Goal: Task Accomplishment & Management: Manage account settings

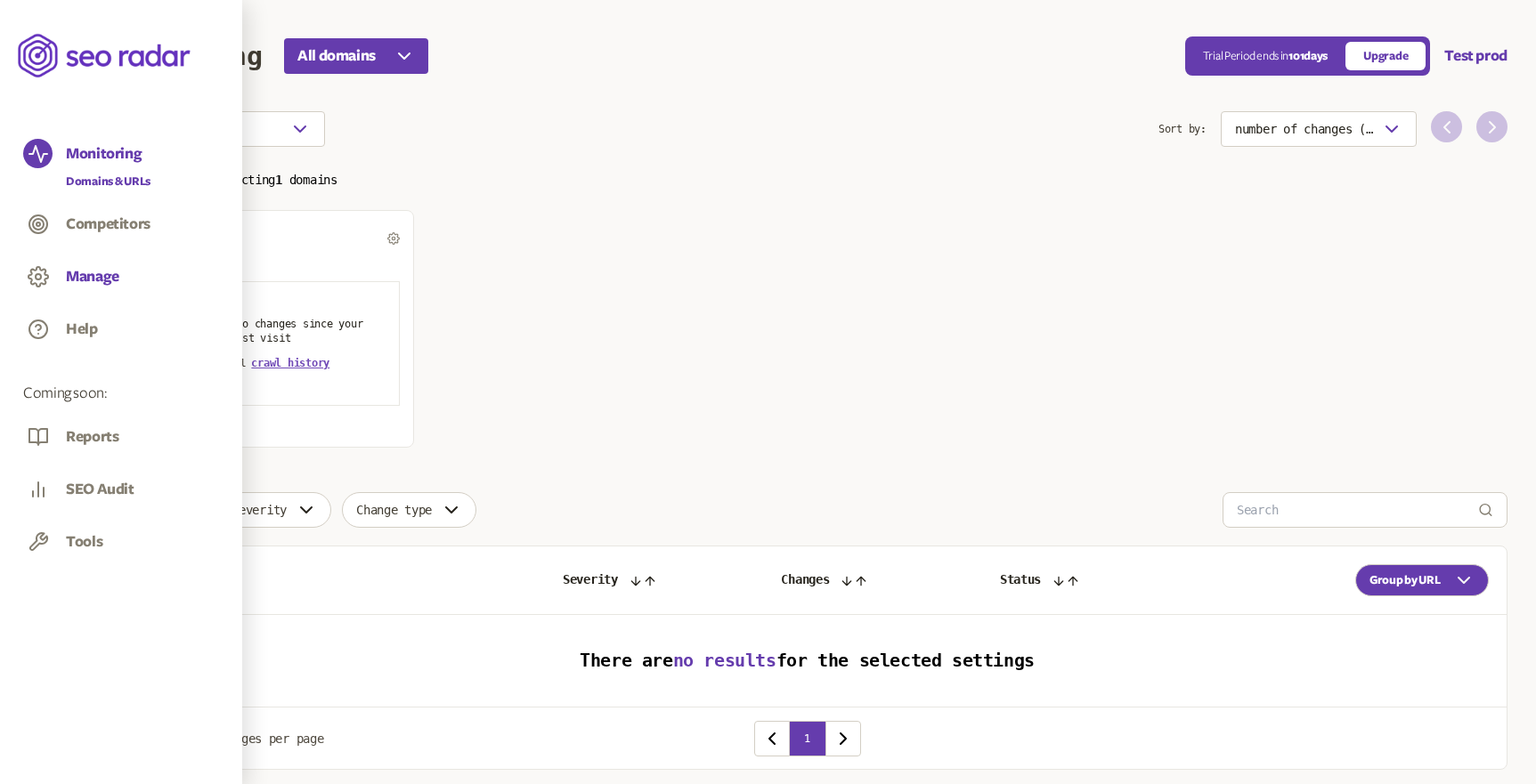
click at [97, 273] on button "Manage" at bounding box center [93, 276] width 54 height 19
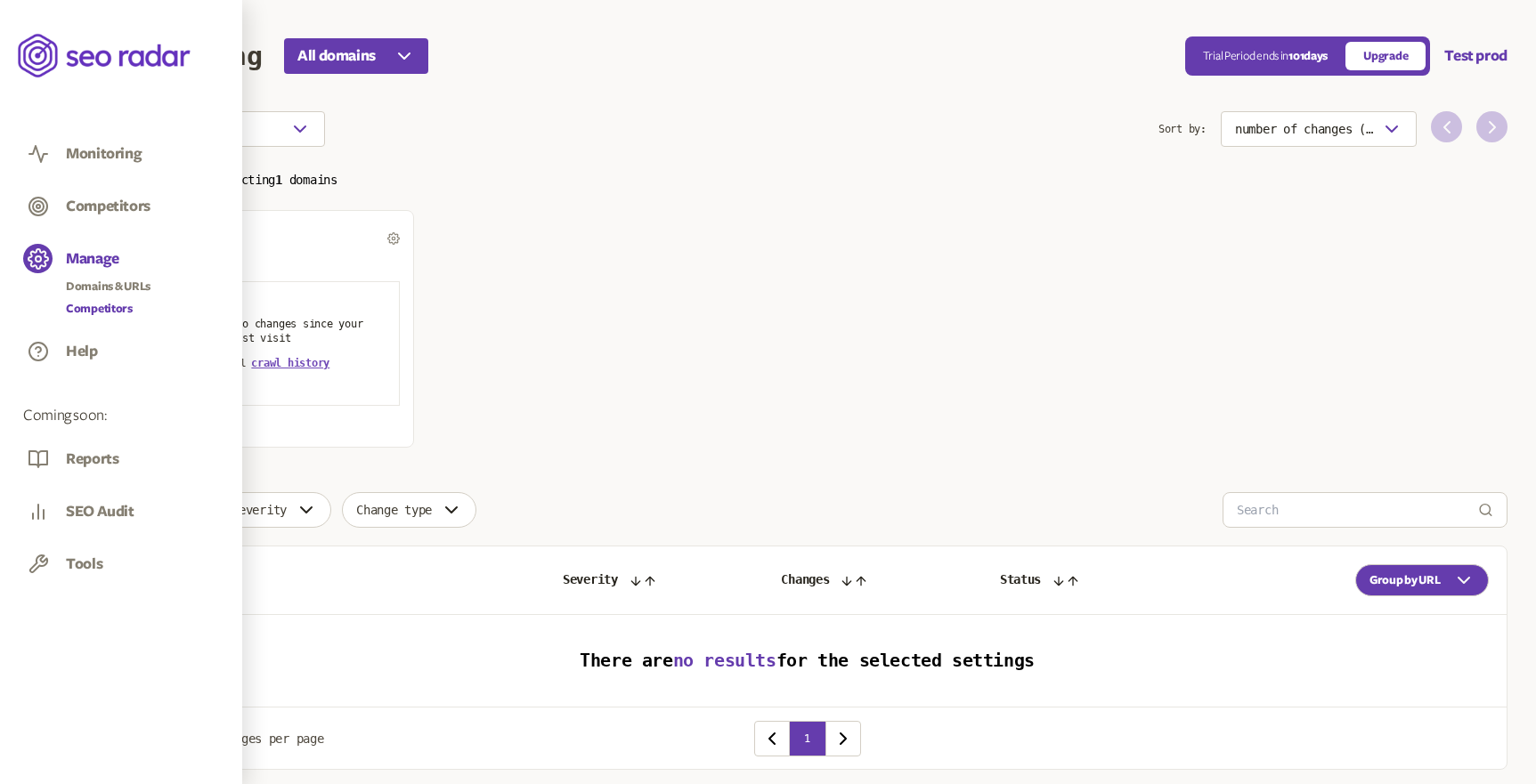
click at [108, 304] on link "Competitors" at bounding box center [108, 309] width 84 height 18
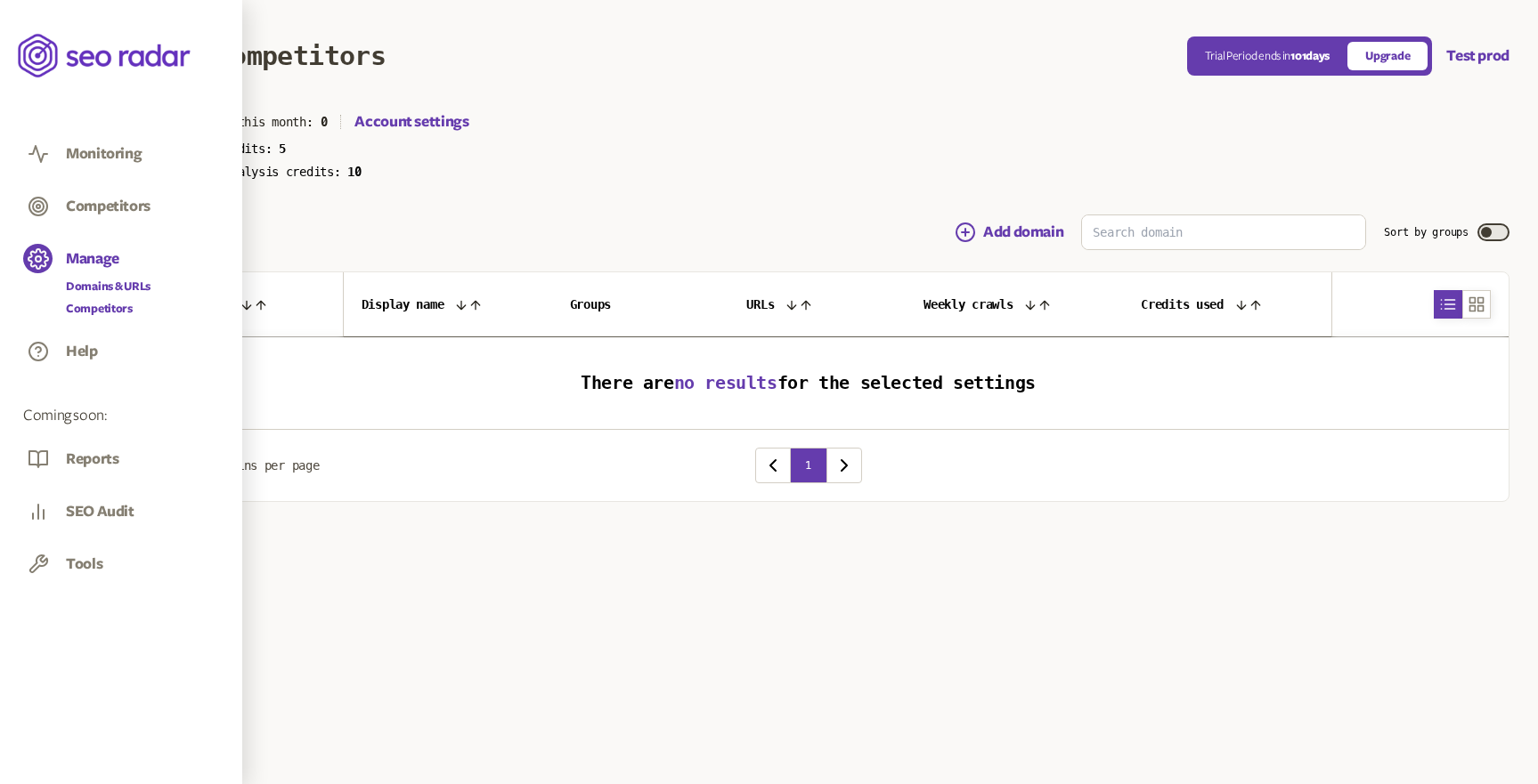
click at [106, 278] on link "Domains & URLs" at bounding box center [108, 286] width 84 height 18
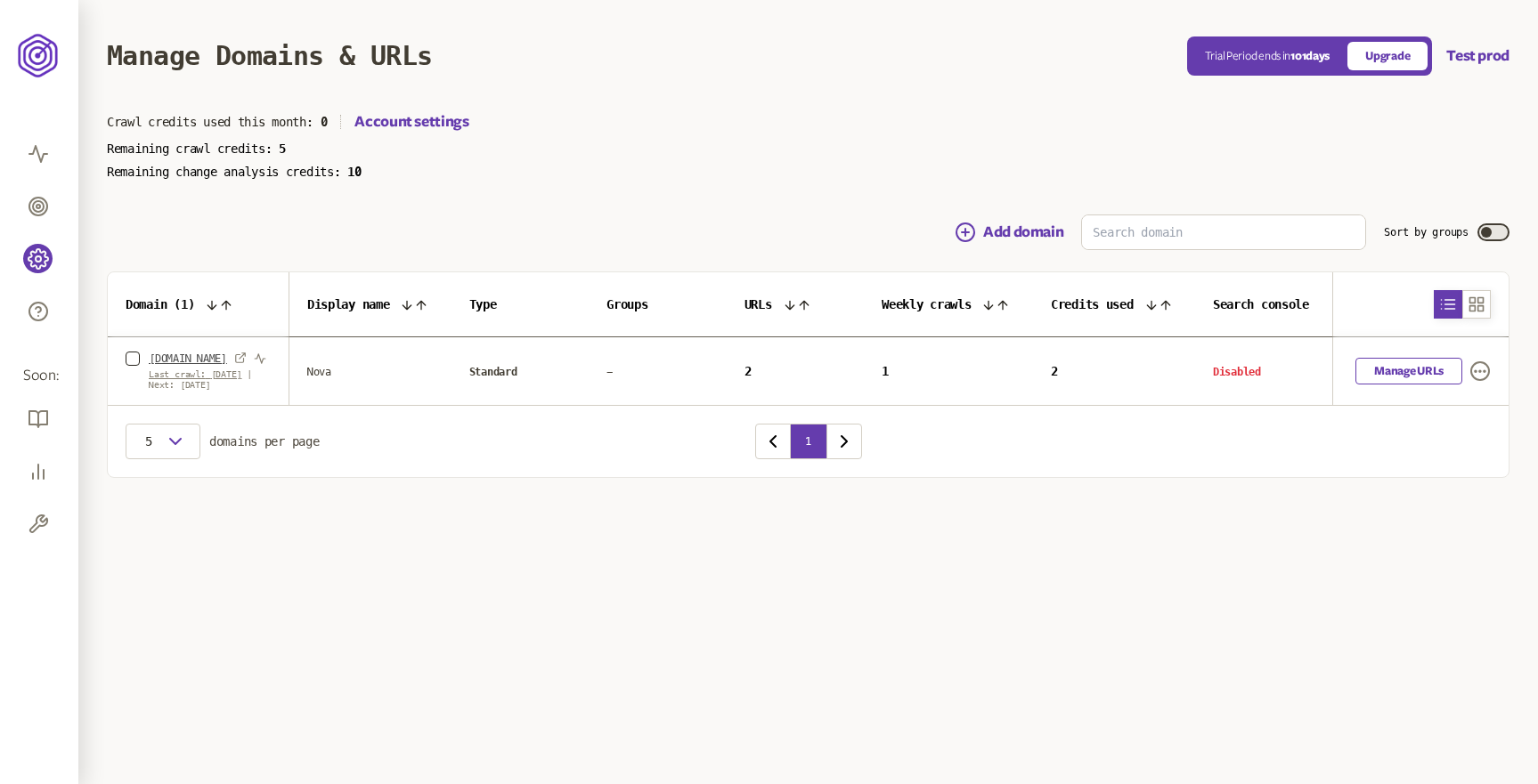
click at [186, 355] on link "[DOMAIN_NAME]" at bounding box center [187, 359] width 78 height 14
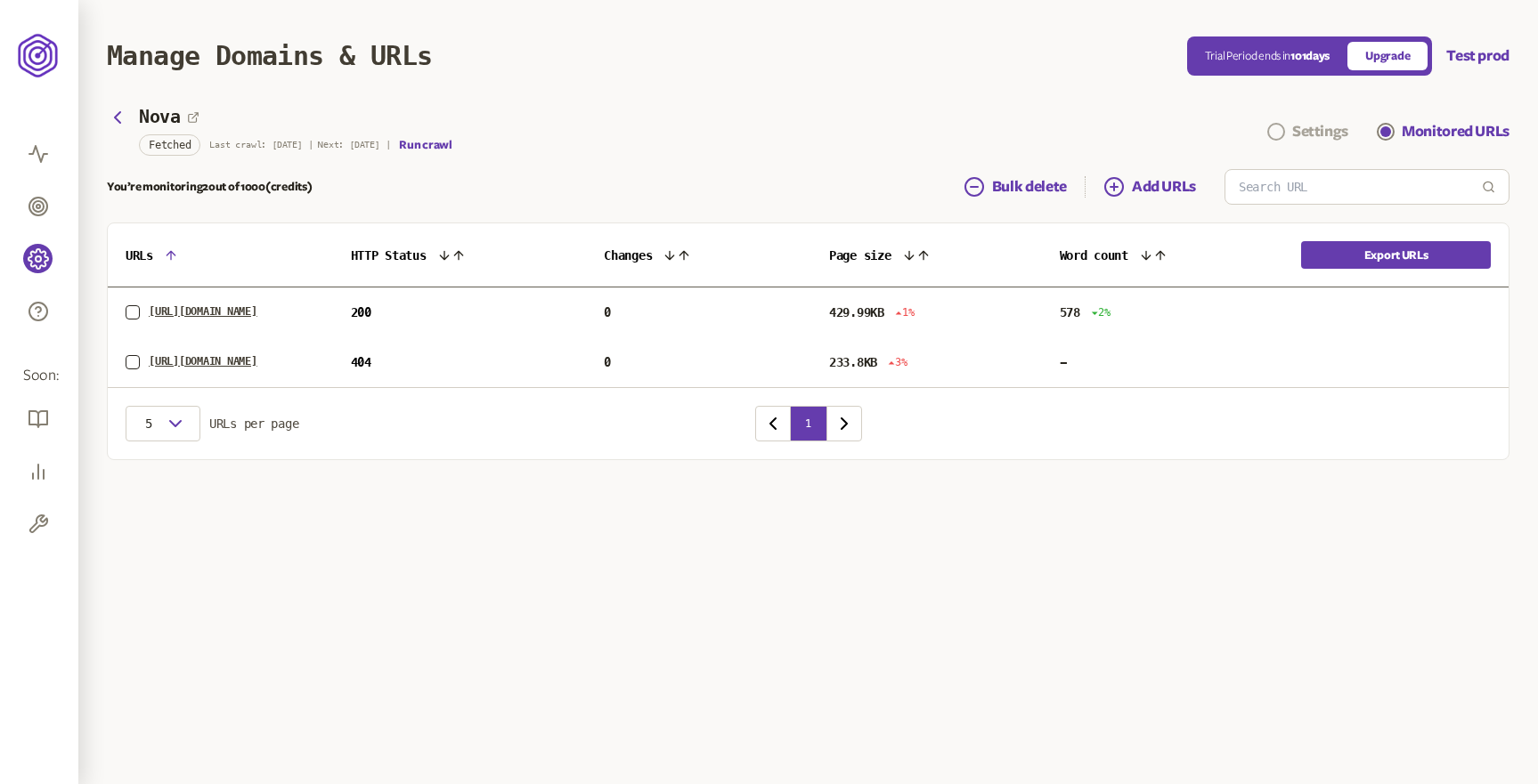
click at [1307, 128] on div "Settings" at bounding box center [1320, 132] width 56 height 21
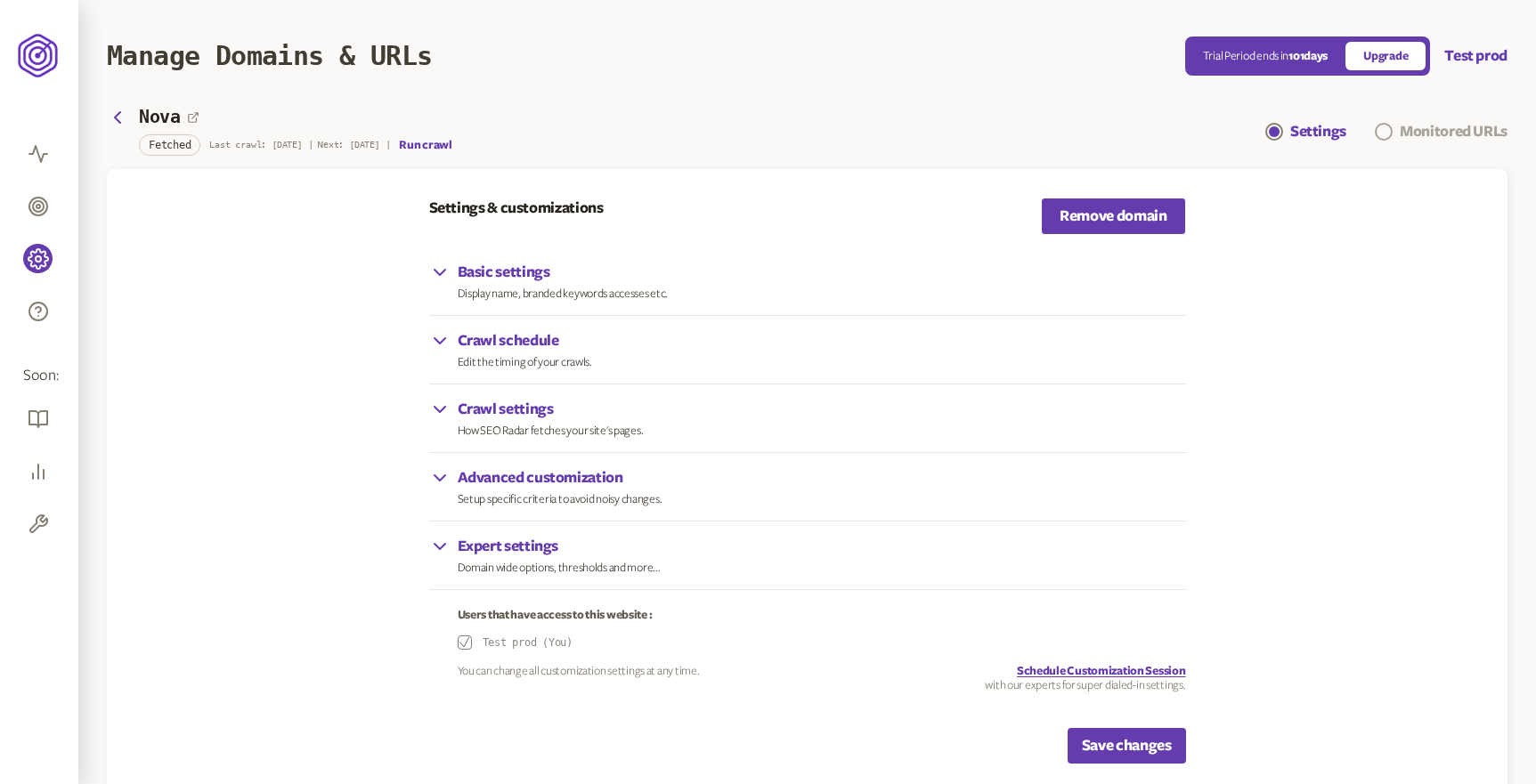
click at [1439, 123] on div "Monitored URLs" at bounding box center [1454, 132] width 108 height 21
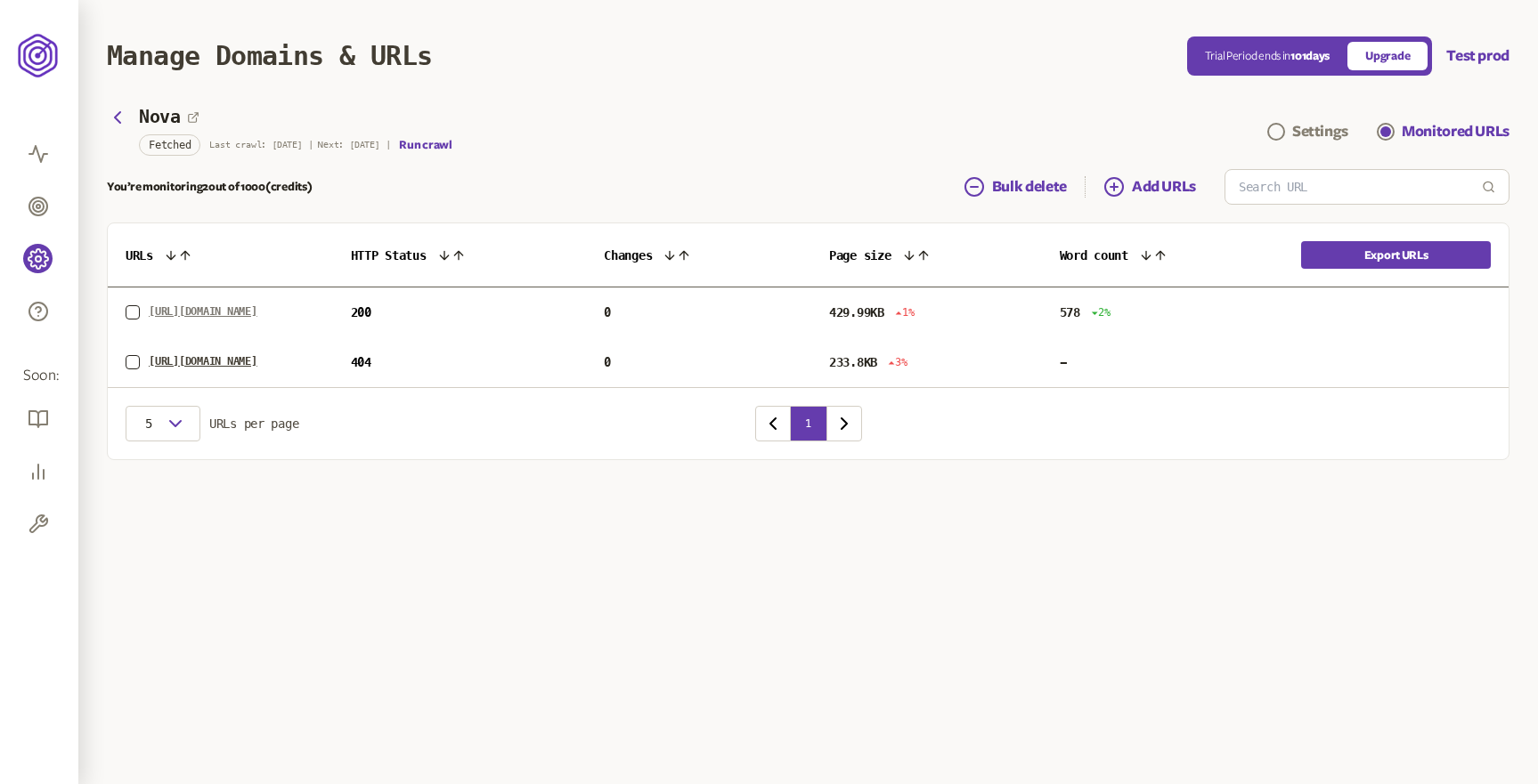
click at [257, 315] on link "[URL][DOMAIN_NAME]" at bounding box center [203, 312] width 109 height 14
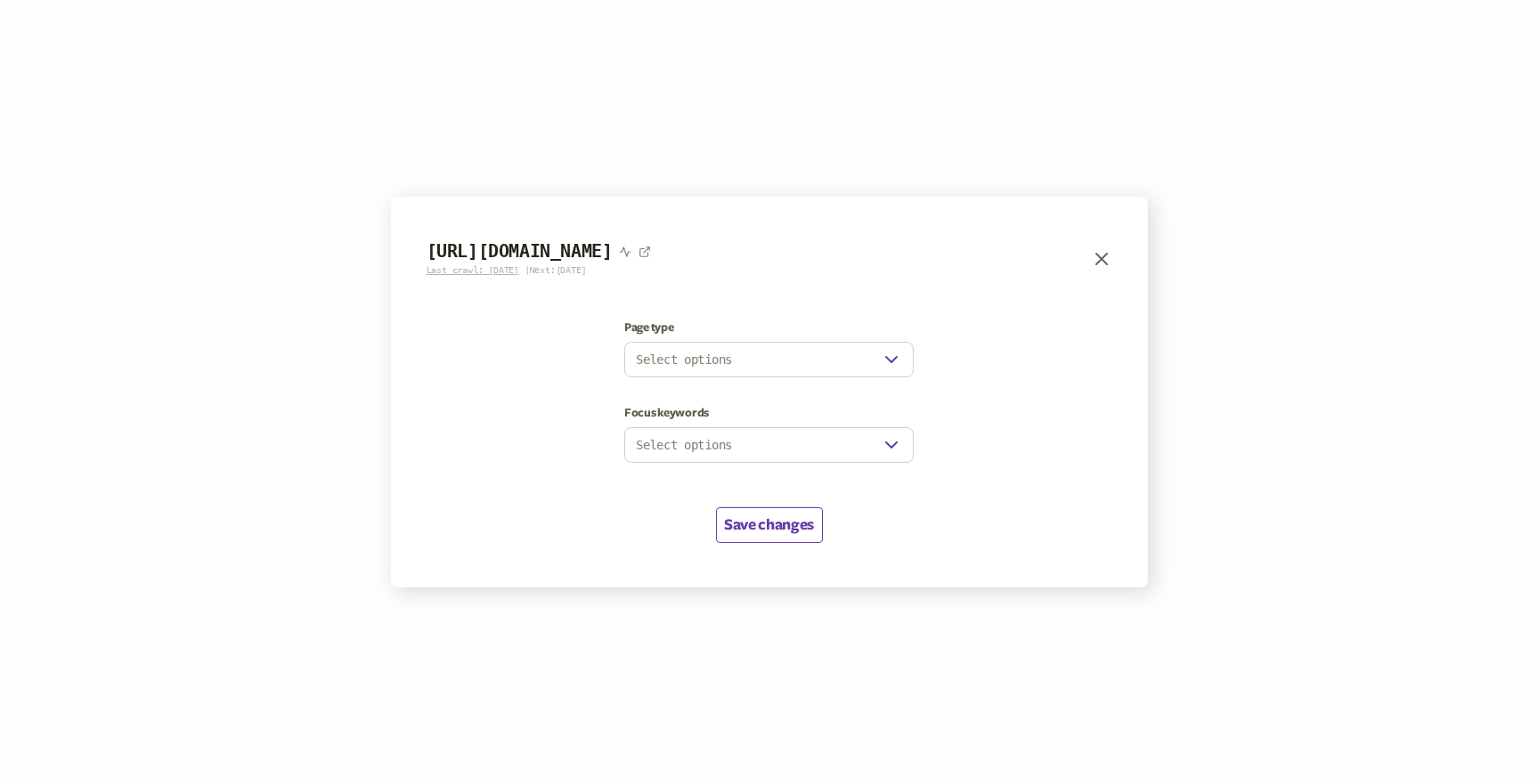
click at [1104, 255] on icon "button" at bounding box center [1101, 259] width 21 height 21
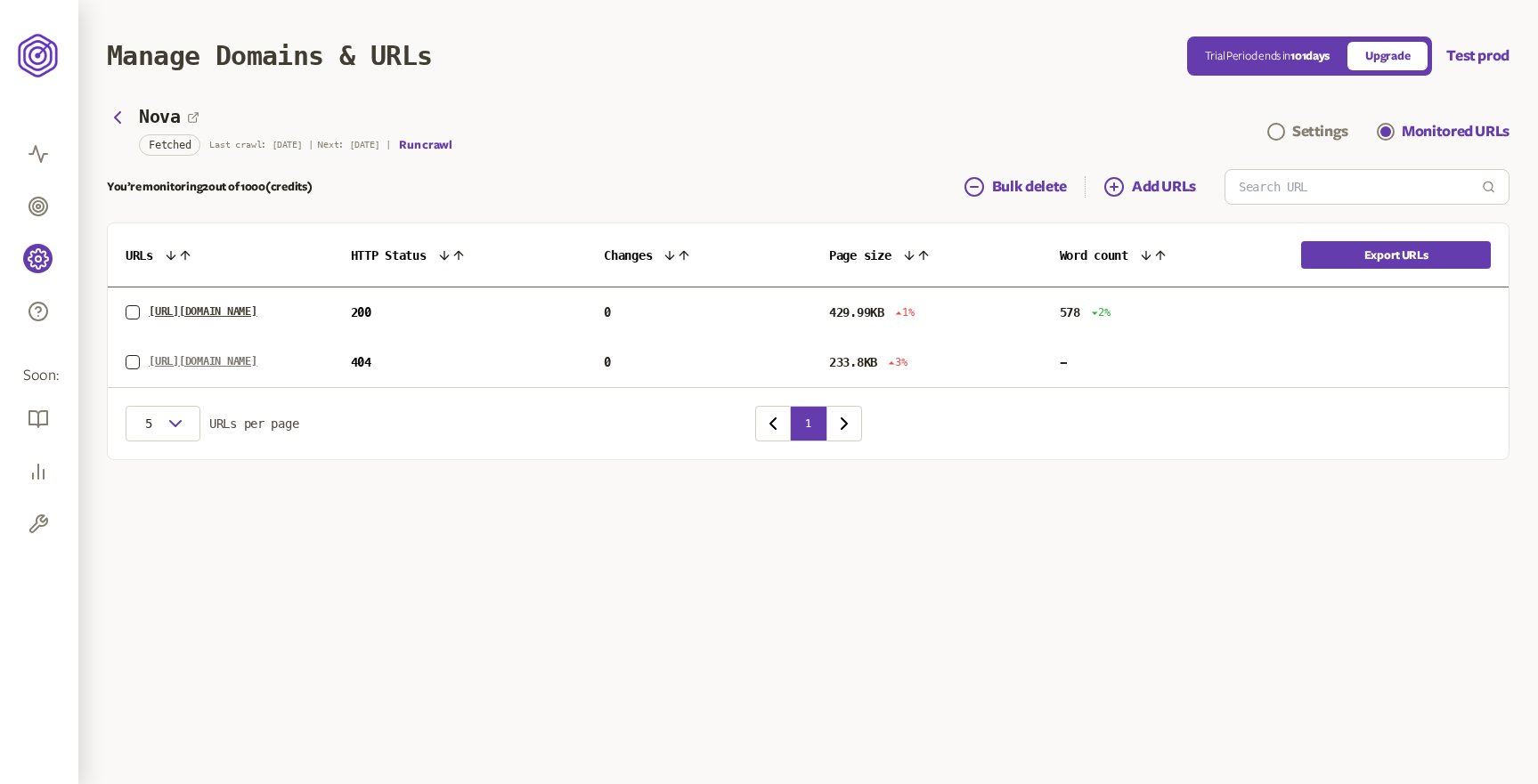
click at [255, 356] on link "[URL][DOMAIN_NAME]" at bounding box center [203, 361] width 109 height 14
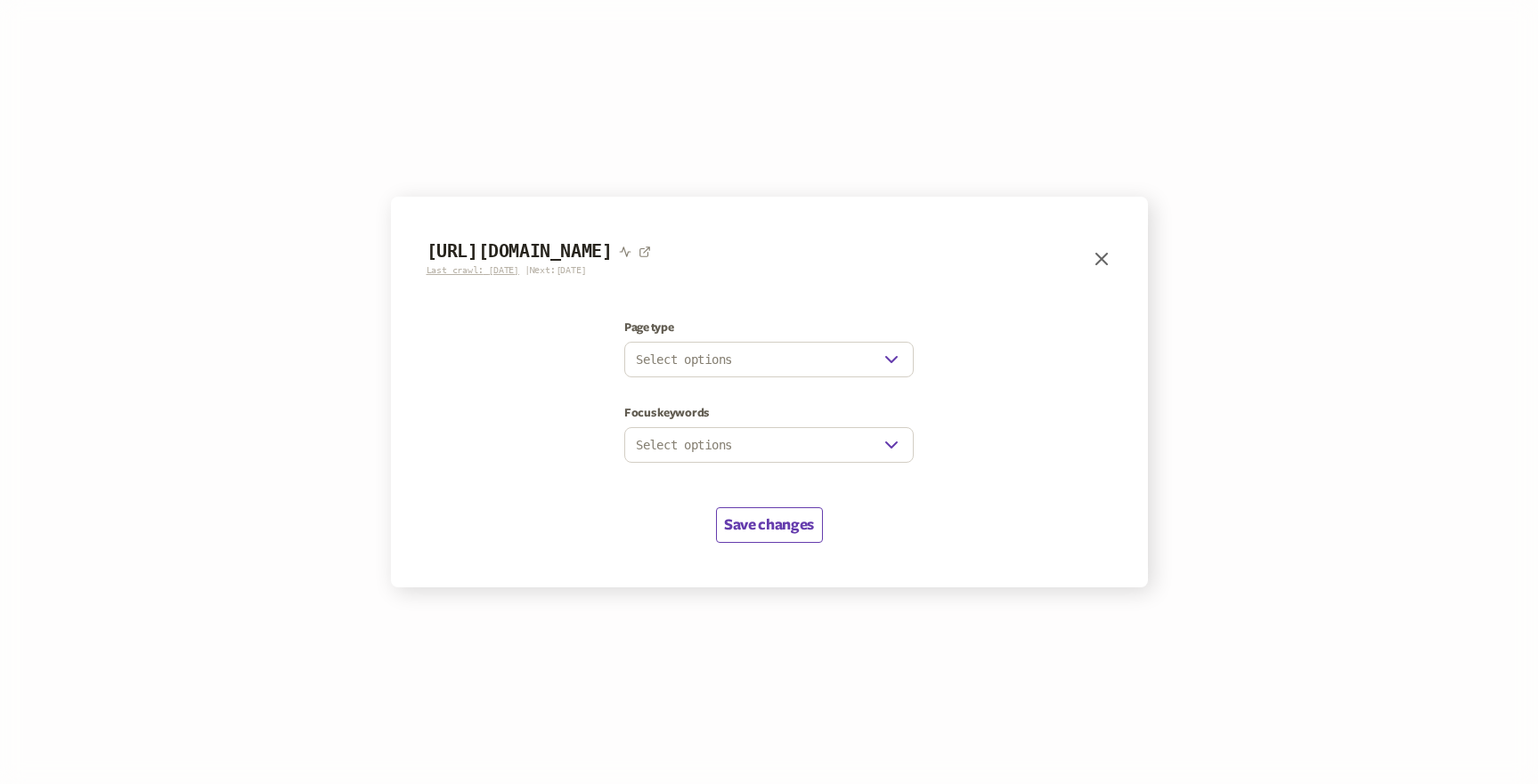
click at [1102, 256] on icon "button" at bounding box center [1101, 258] width 11 height 11
